Goal: Information Seeking & Learning: Learn about a topic

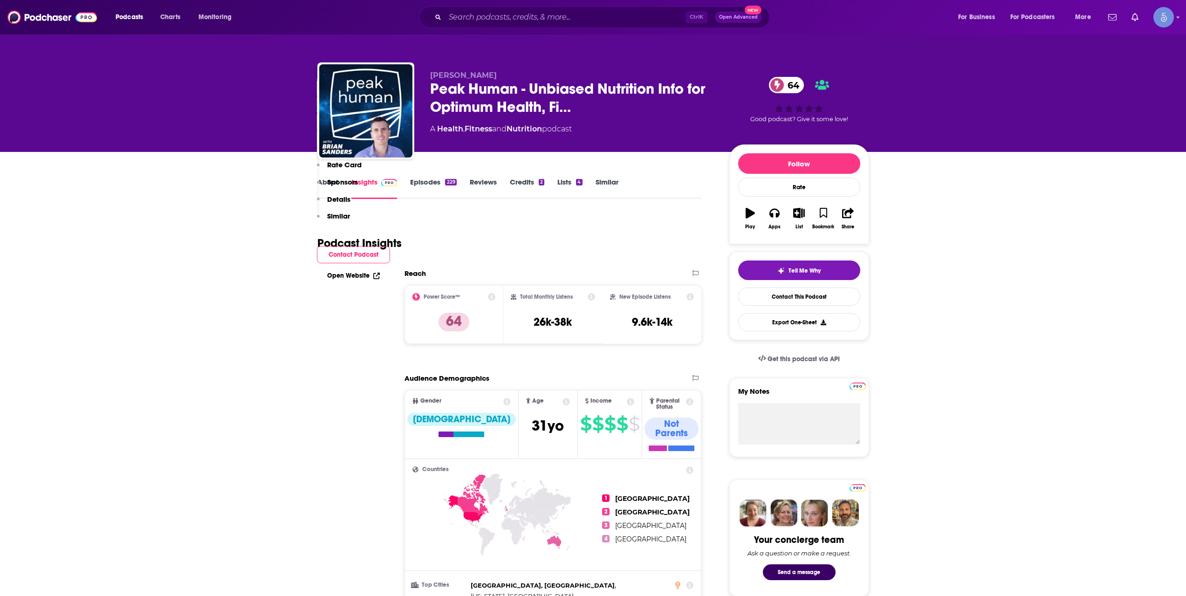
scroll to position [621, 0]
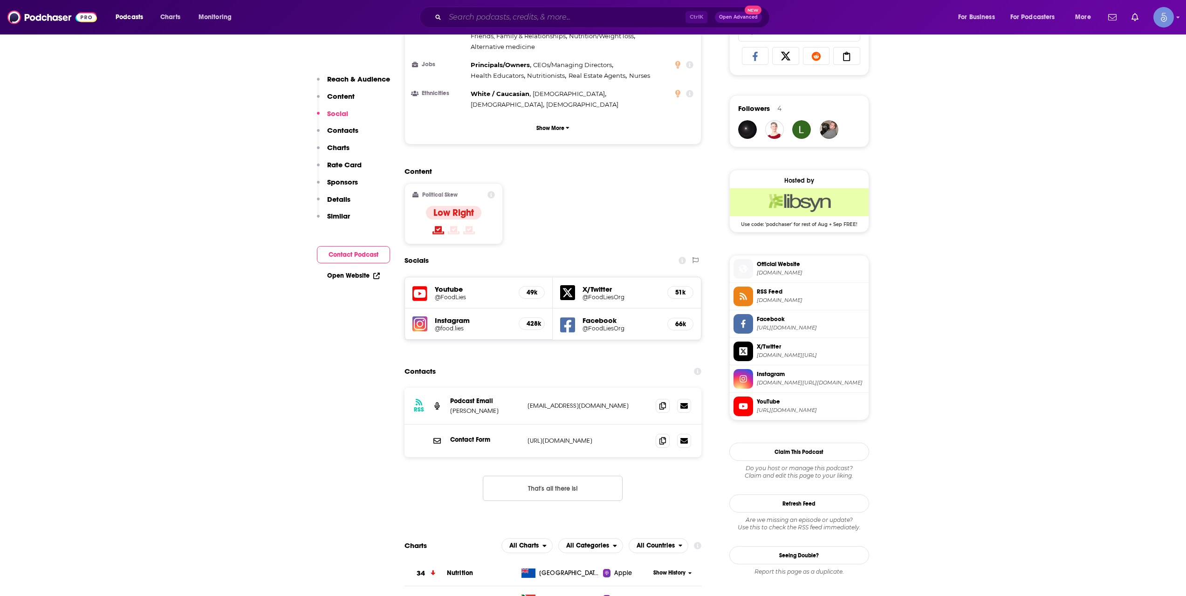
click at [559, 24] on input "Search podcasts, credits, & more..." at bounding box center [565, 17] width 241 height 15
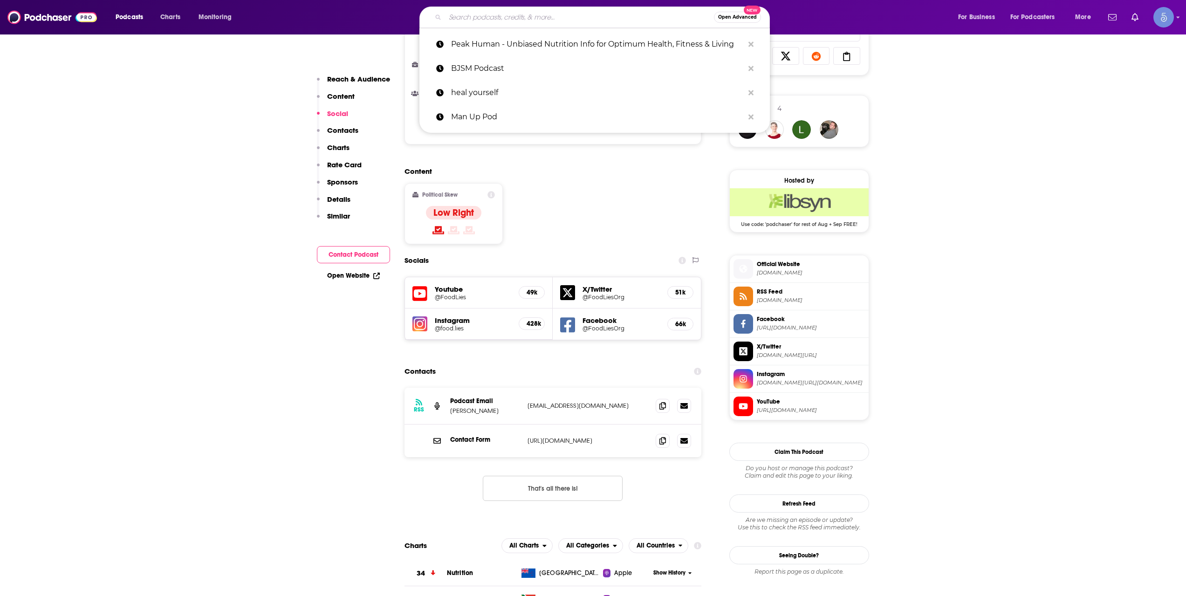
paste input "The KIPS Podcast"
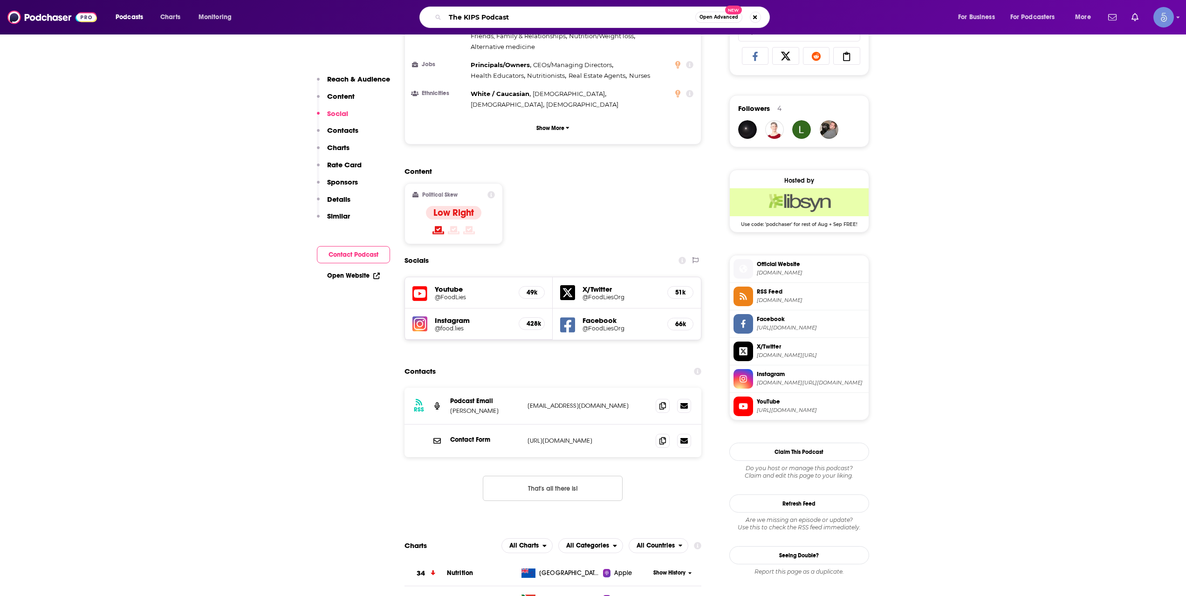
type input "The KIPS Podcast"
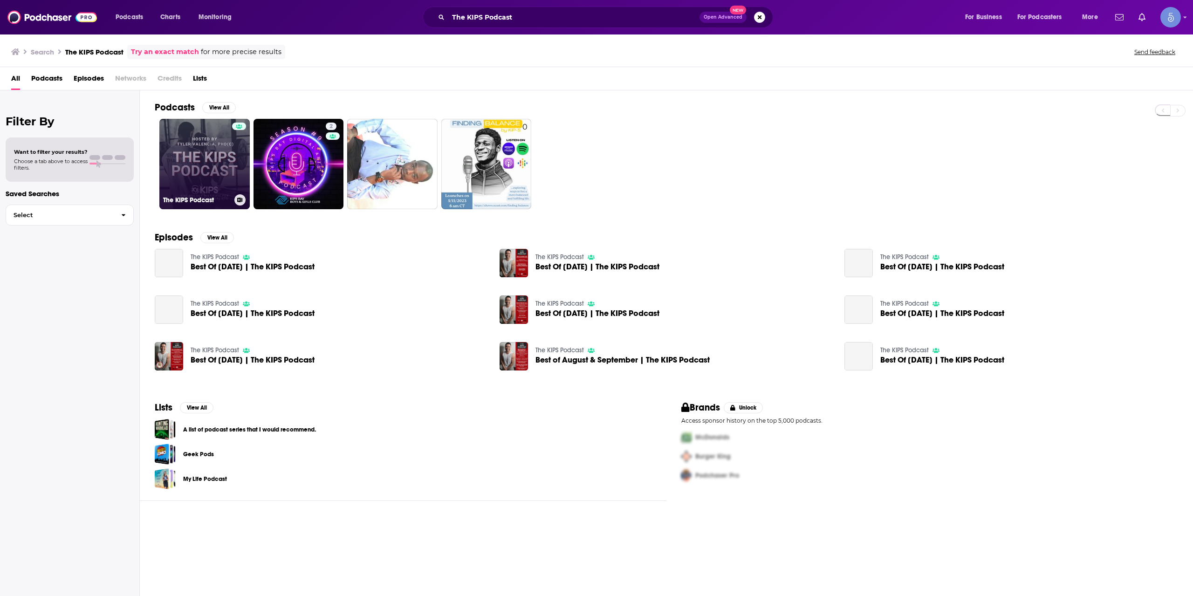
click at [210, 156] on link "The KIPS Podcast" at bounding box center [204, 164] width 90 height 90
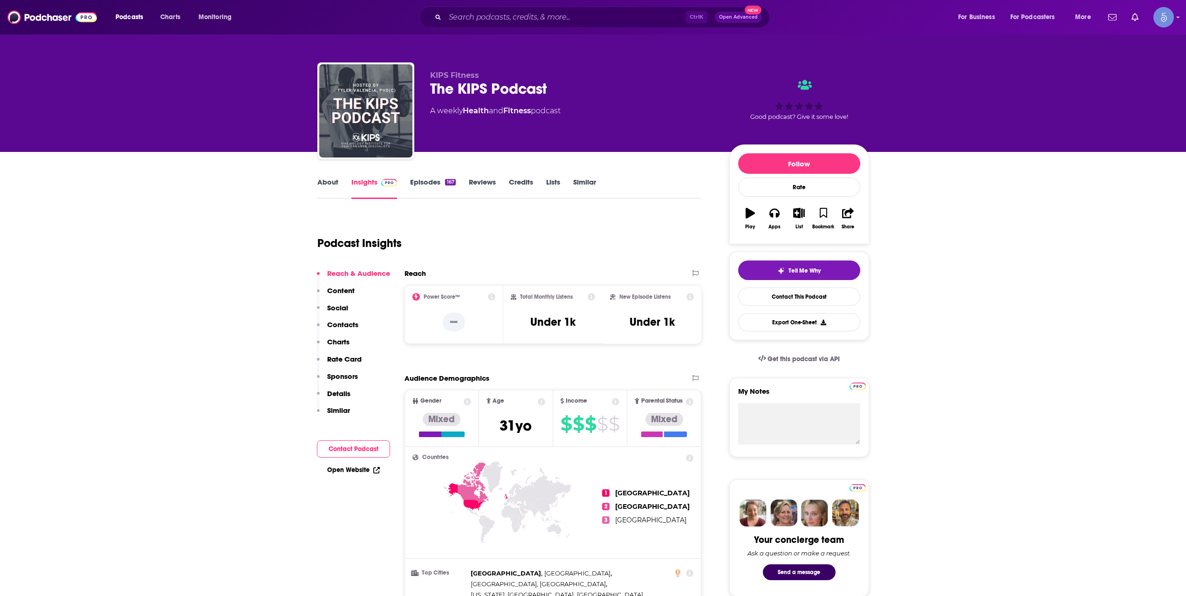
click at [574, 8] on div "Ctrl K Open Advanced New" at bounding box center [595, 17] width 351 height 21
drag, startPoint x: 574, startPoint y: 8, endPoint x: 575, endPoint y: 15, distance: 7.5
click at [575, 15] on div "Ctrl K Open Advanced New" at bounding box center [595, 17] width 351 height 21
click at [575, 15] on input "Search podcasts, credits, & more..." at bounding box center [565, 17] width 241 height 15
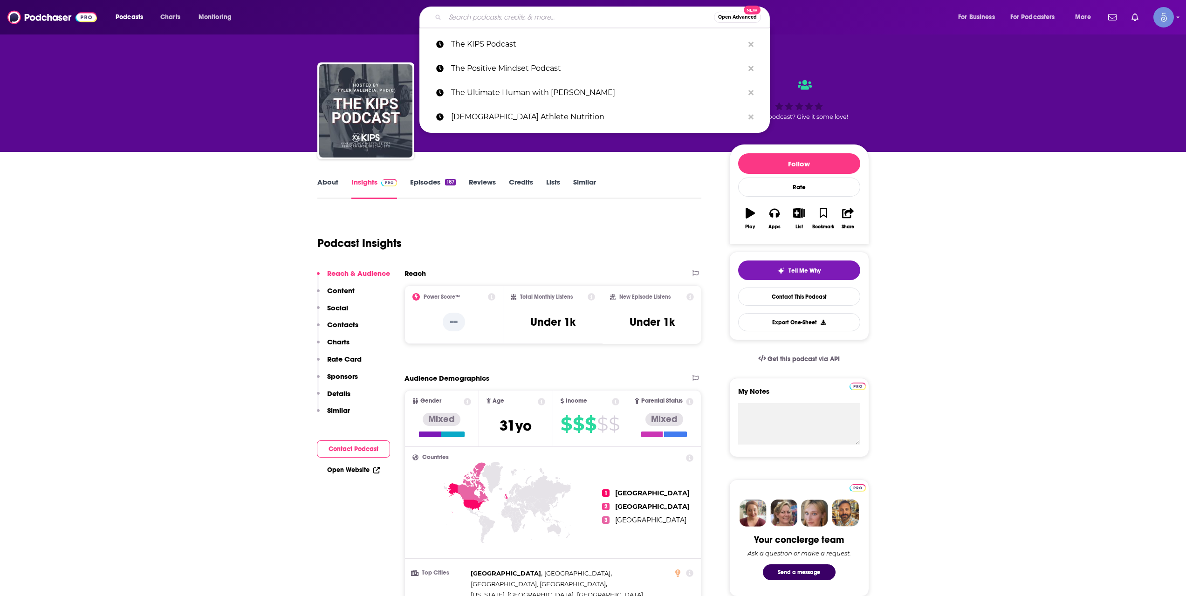
click at [575, 15] on input "Search podcasts, credits, & more..." at bounding box center [579, 17] width 269 height 15
paste input "The [PERSON_NAME] Fitness Show"
type input "The [PERSON_NAME] Fitness Show"
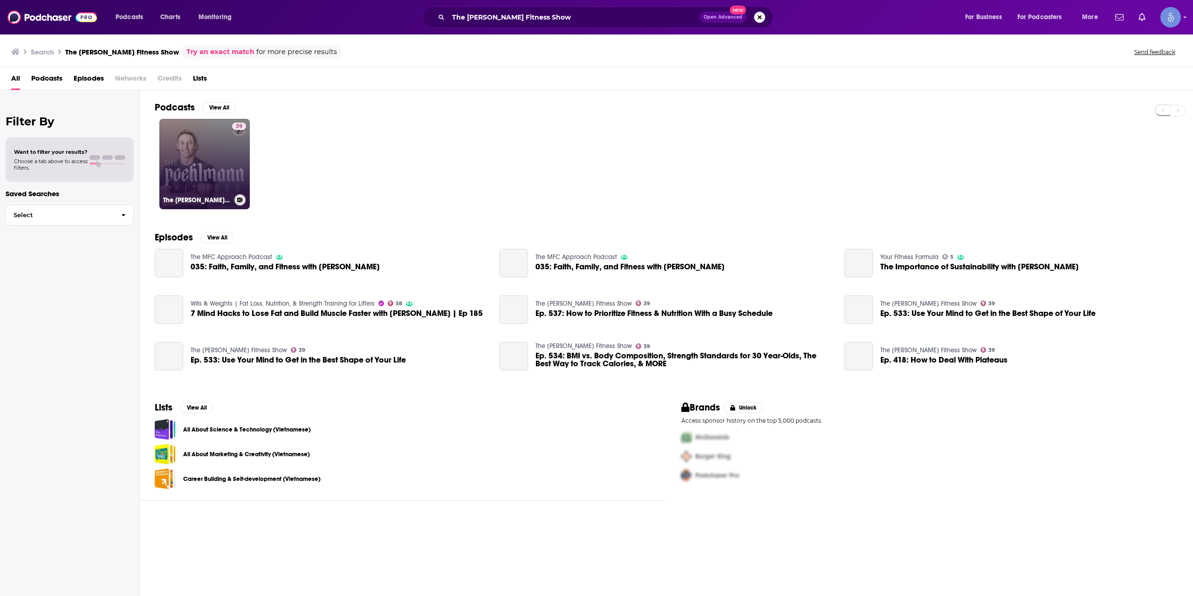
click at [208, 144] on link "39 The [PERSON_NAME] Fitness Show" at bounding box center [204, 164] width 90 height 90
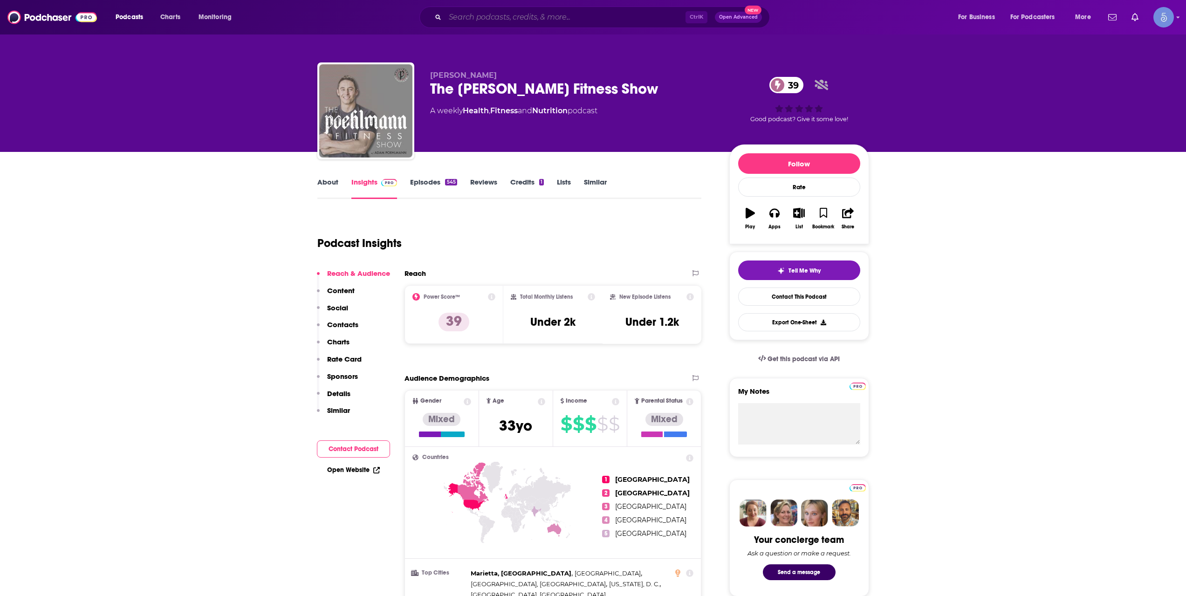
click at [539, 13] on input "Search podcasts, credits, & more..." at bounding box center [565, 17] width 241 height 15
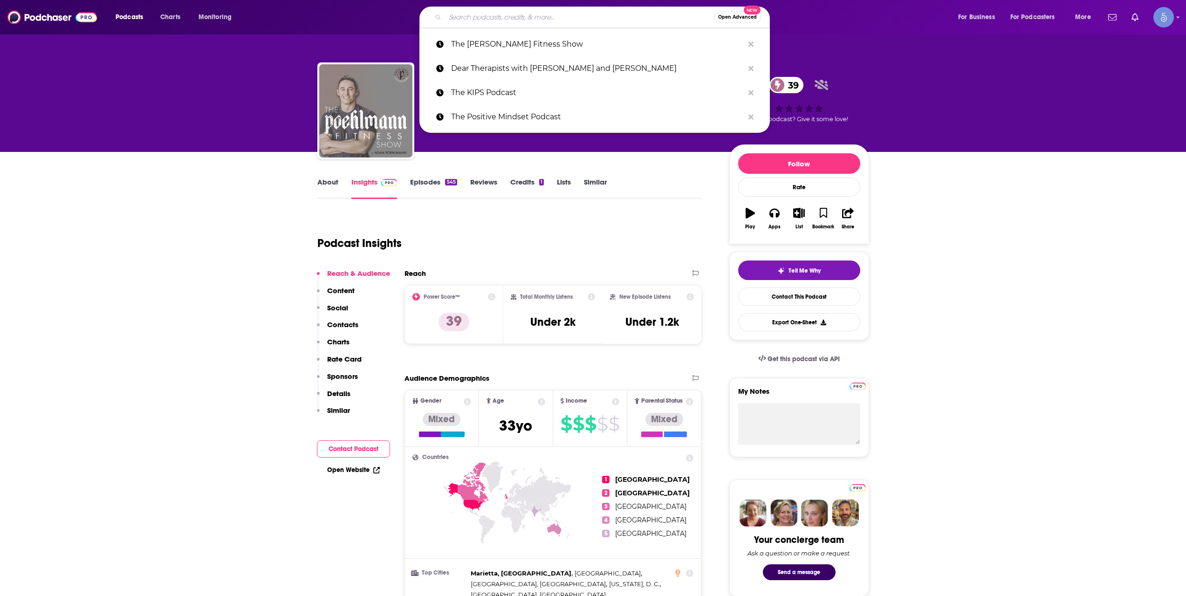
click at [539, 13] on input "Search podcasts, credits, & more..." at bounding box center [579, 17] width 269 height 15
paste input "The Concast"
type input "The Concast"
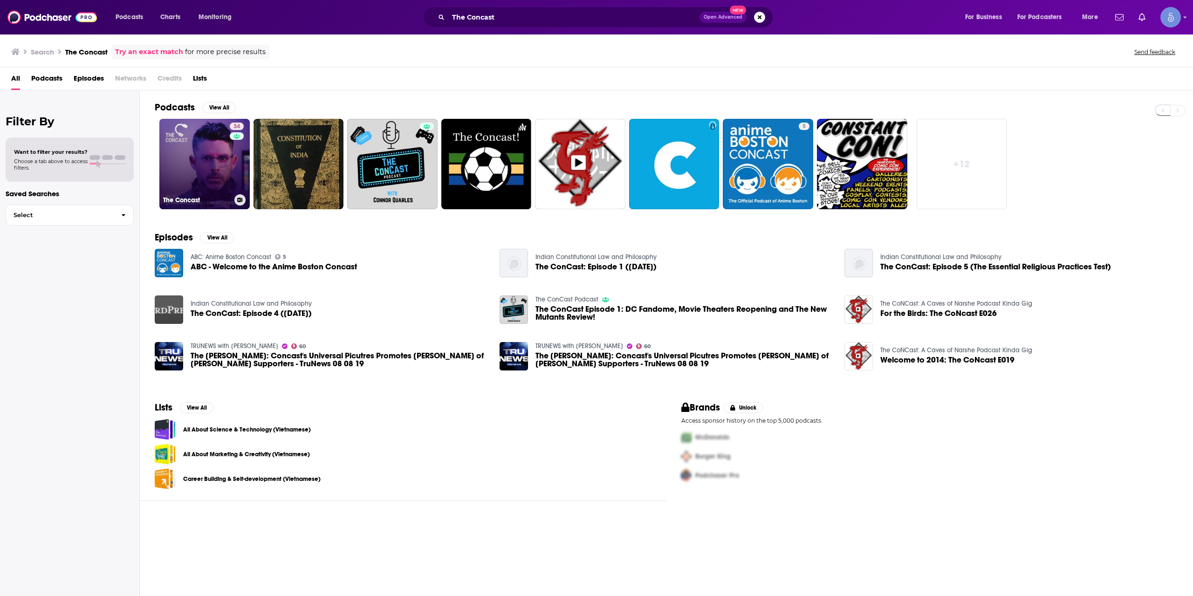
click at [218, 162] on link "34 The Concast" at bounding box center [204, 164] width 90 height 90
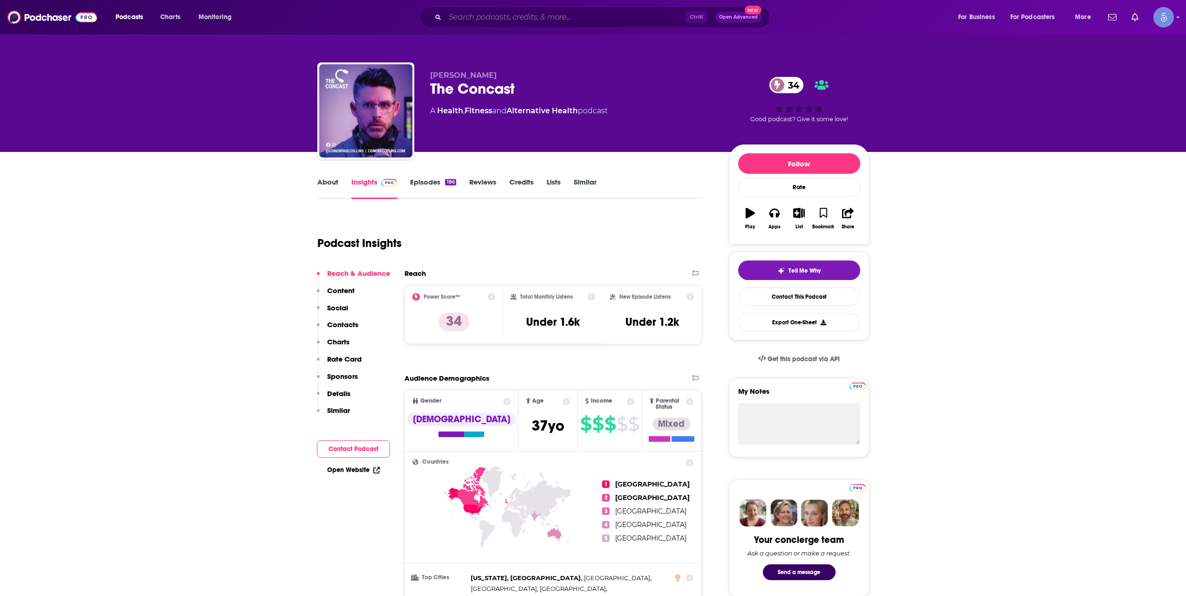
click at [588, 20] on input "Search podcasts, credits, & more..." at bounding box center [565, 17] width 241 height 15
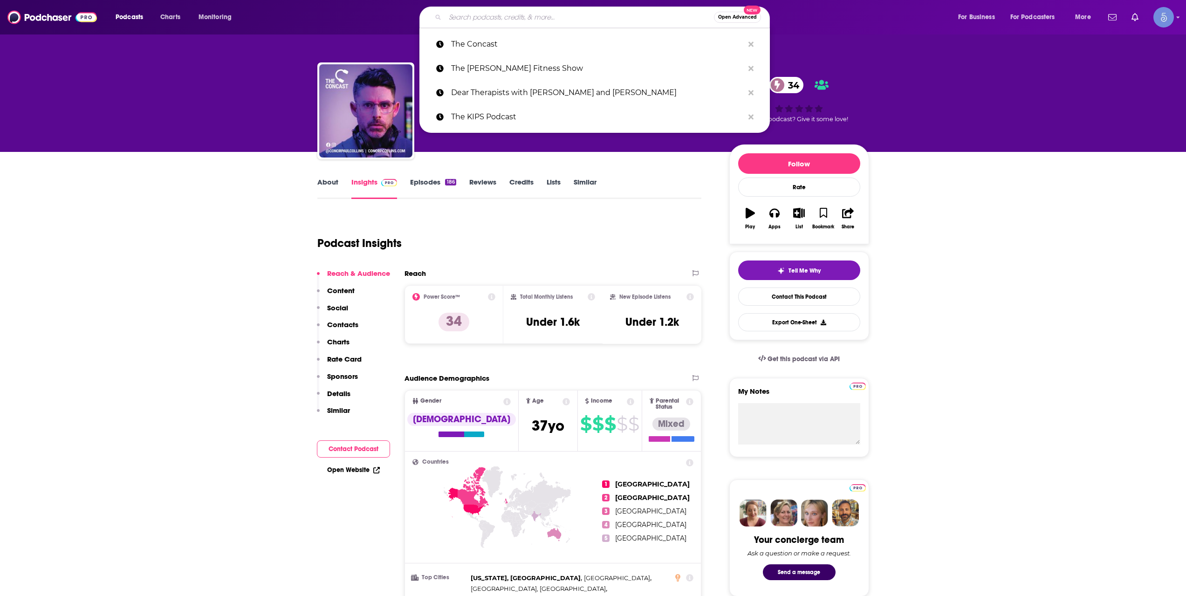
paste input "STRONG MAMA PODCAST"
type input "STRONG MAMA PODCAST"
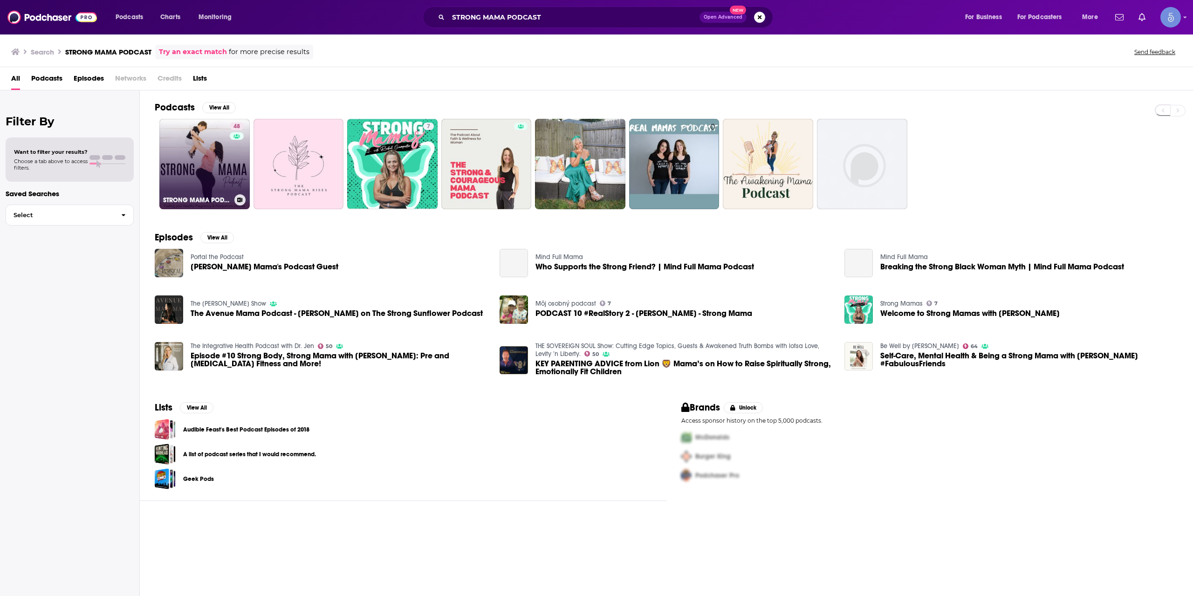
click at [209, 160] on link "48 STRONG MAMA PODCAST - Health and fitness for a stronger pregnancy, birth and…" at bounding box center [204, 164] width 90 height 90
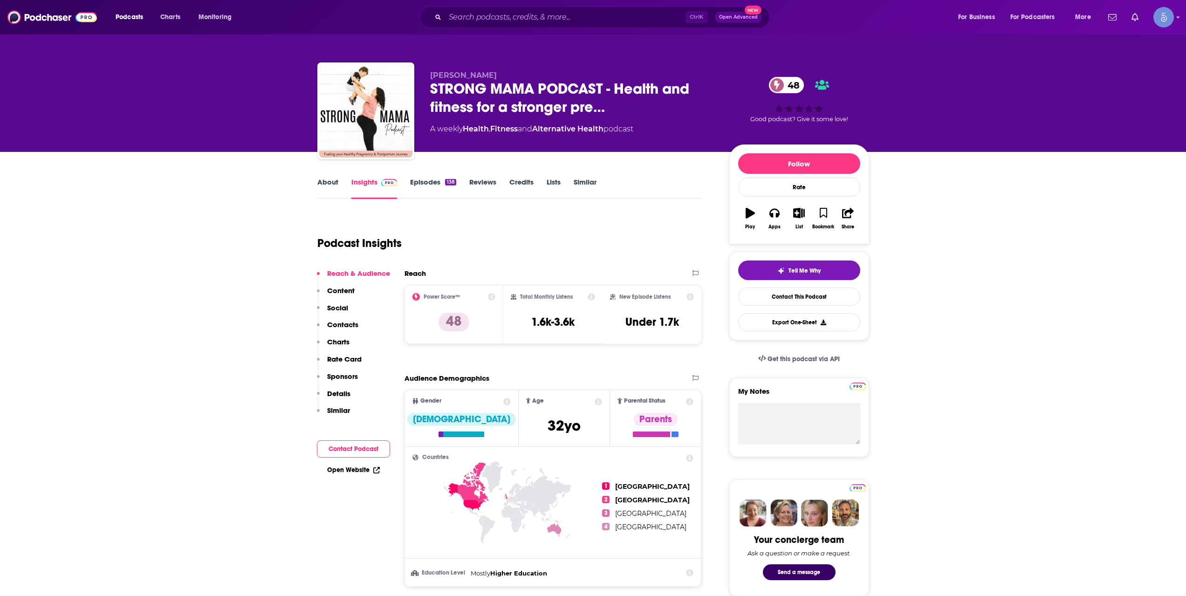
drag, startPoint x: 644, startPoint y: 305, endPoint x: 701, endPoint y: 293, distance: 58.6
click at [701, 293] on div "New Episode Listens Under 1.7k" at bounding box center [652, 314] width 99 height 58
